Goal: Task Accomplishment & Management: Use online tool/utility

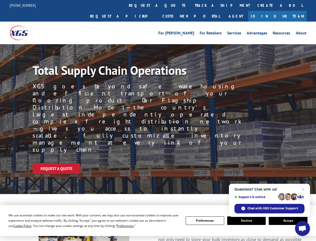
click at [158, 163] on div "Request a Quote" at bounding box center [175, 168] width 284 height 11
click at [18, 225] on span "Cookie Policy" at bounding box center [22, 225] width 18 height 4
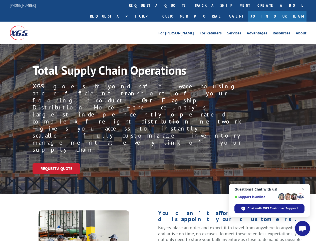
click at [158, 163] on div "Request a Quote" at bounding box center [175, 168] width 284 height 11
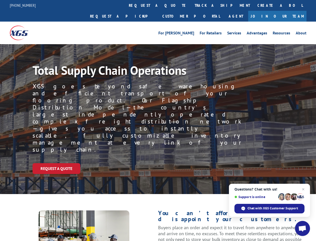
click at [191, 5] on link "track a shipment" at bounding box center [222, 5] width 63 height 11
click at [0, 0] on div "Track Shipment Enter your information below to track your shipment(s). Select c…" at bounding box center [0, 0] width 0 height 0
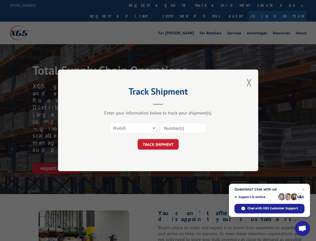
click at [206, 5] on div "Track Shipment Enter your information below to track your shipment(s). Select c…" at bounding box center [158, 120] width 316 height 241
